Goal: Information Seeking & Learning: Learn about a topic

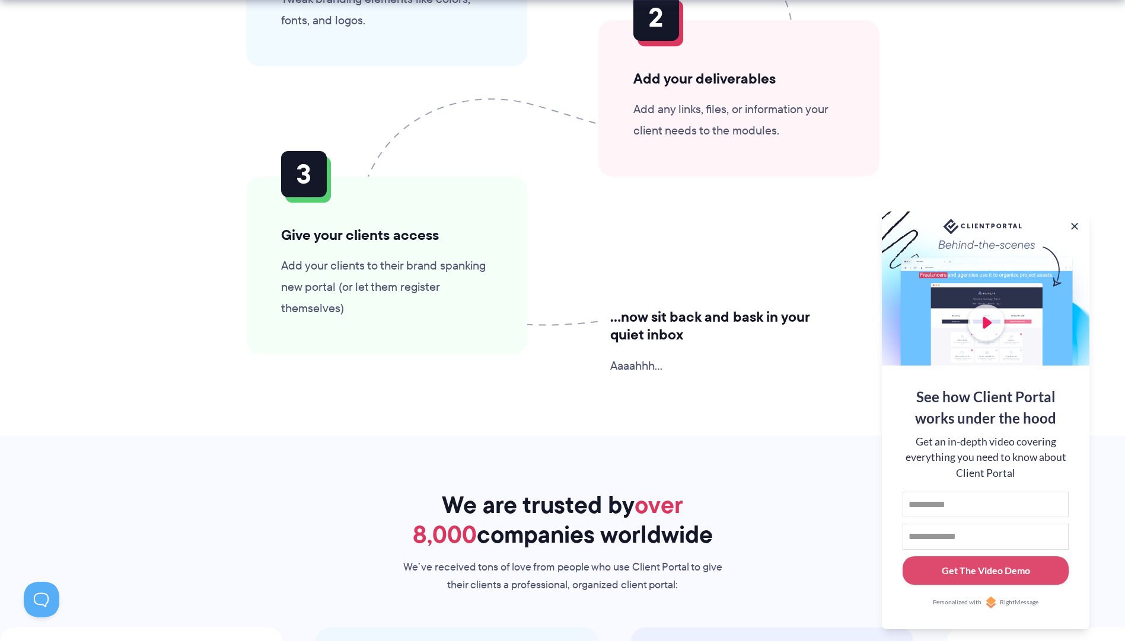
scroll to position [3260, 0]
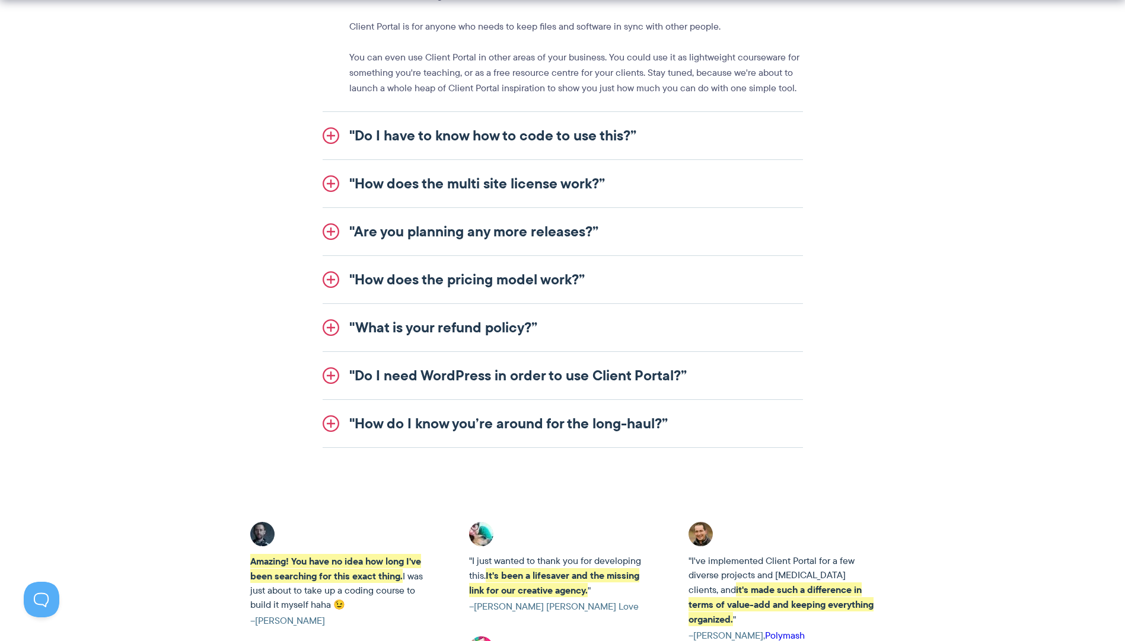
scroll to position [1482, 0]
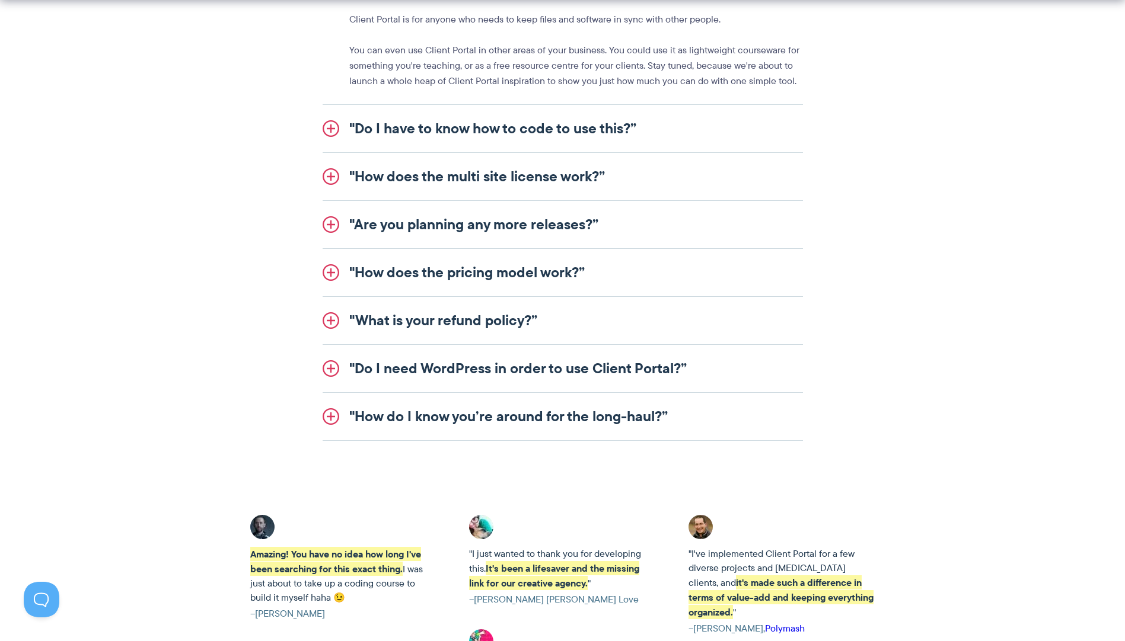
click at [331, 271] on link ""How does the pricing model work?”" at bounding box center [562, 272] width 480 height 47
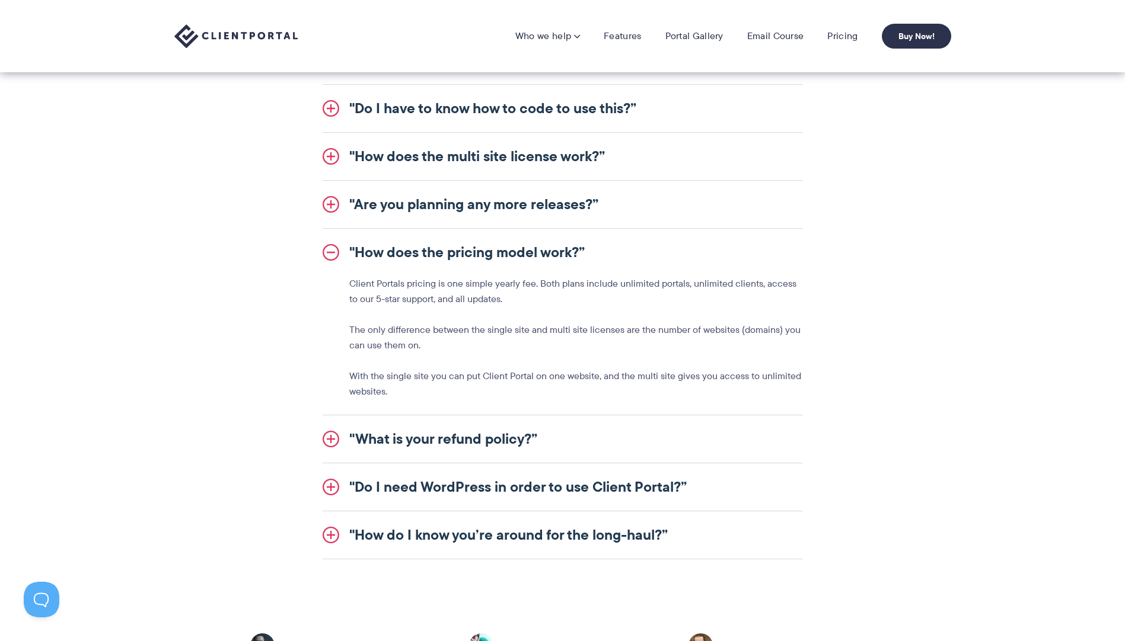
scroll to position [1304, 0]
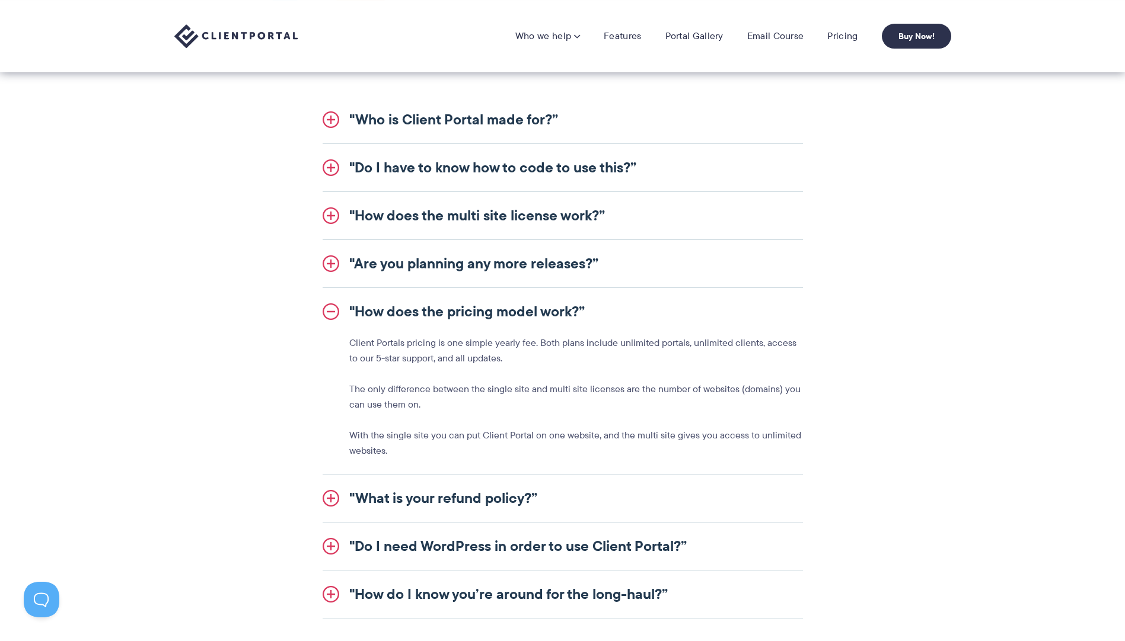
click at [330, 117] on link ""Who is Client Portal made for?”" at bounding box center [562, 119] width 480 height 47
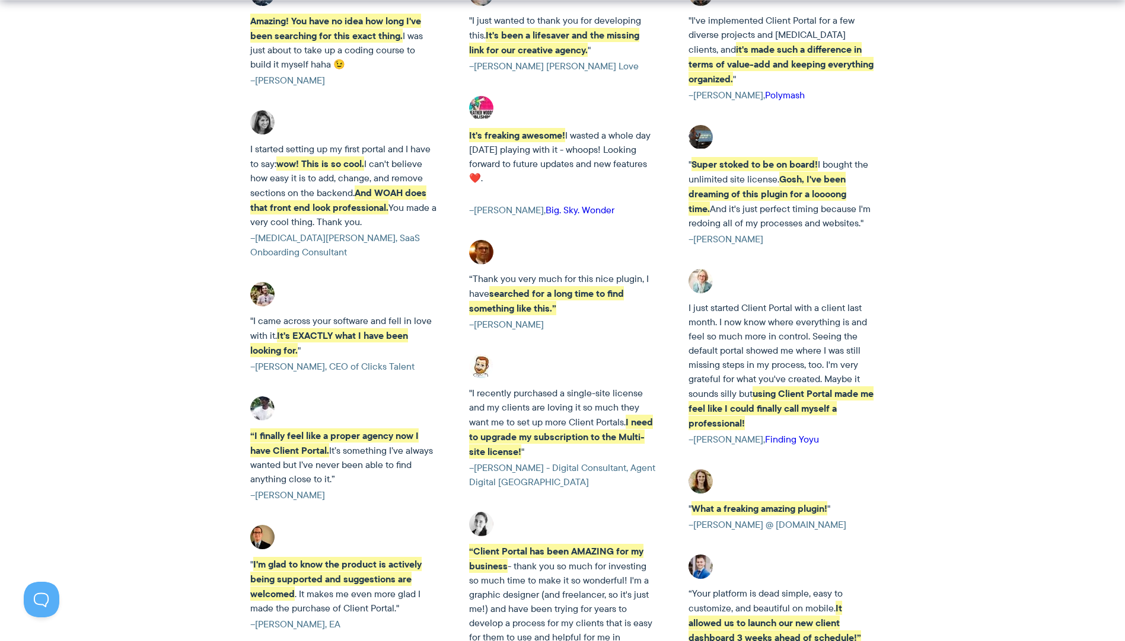
scroll to position [2193, 0]
